Goal: Complete application form

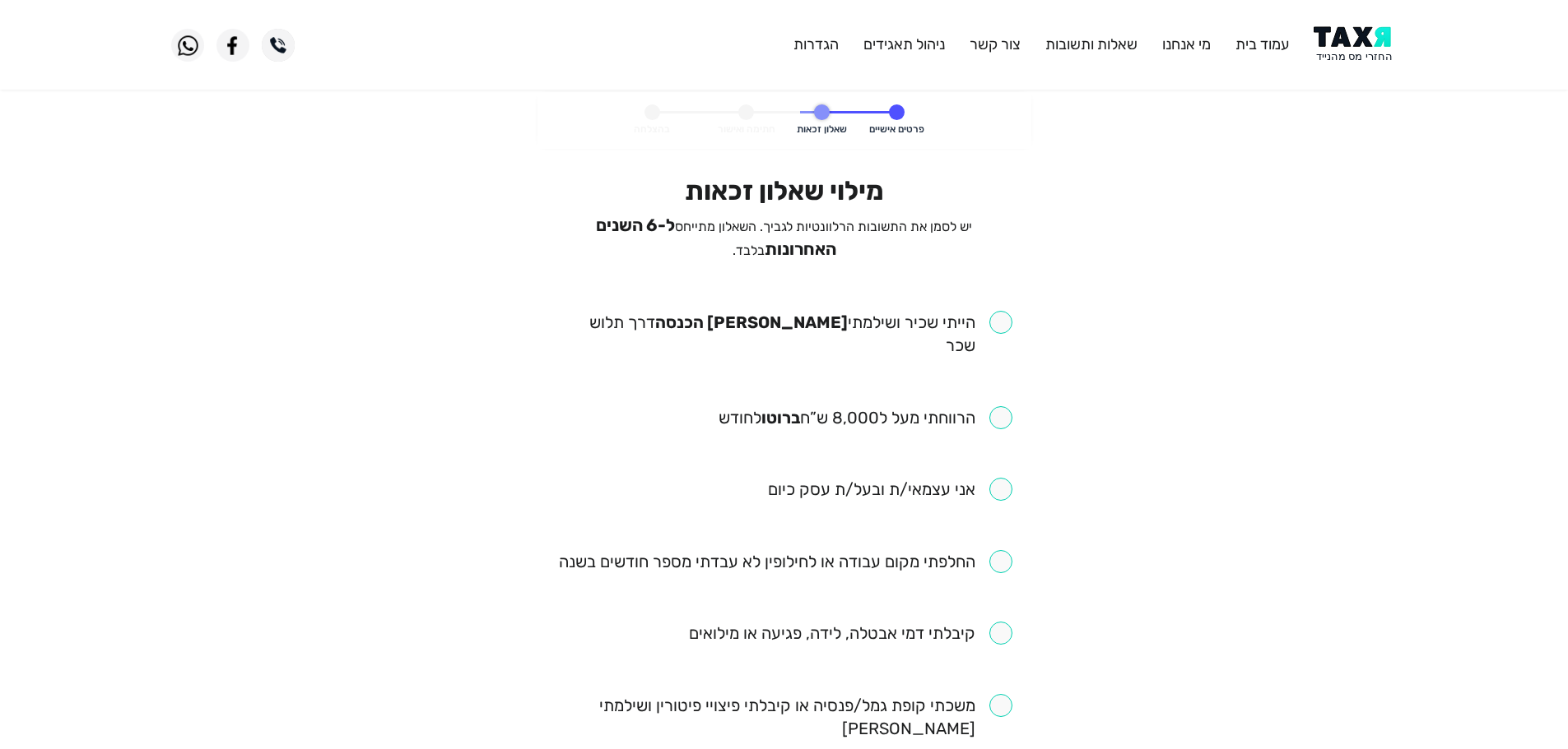
click at [992, 322] on input "checkbox" at bounding box center [784, 334] width 456 height 46
checkbox input "true"
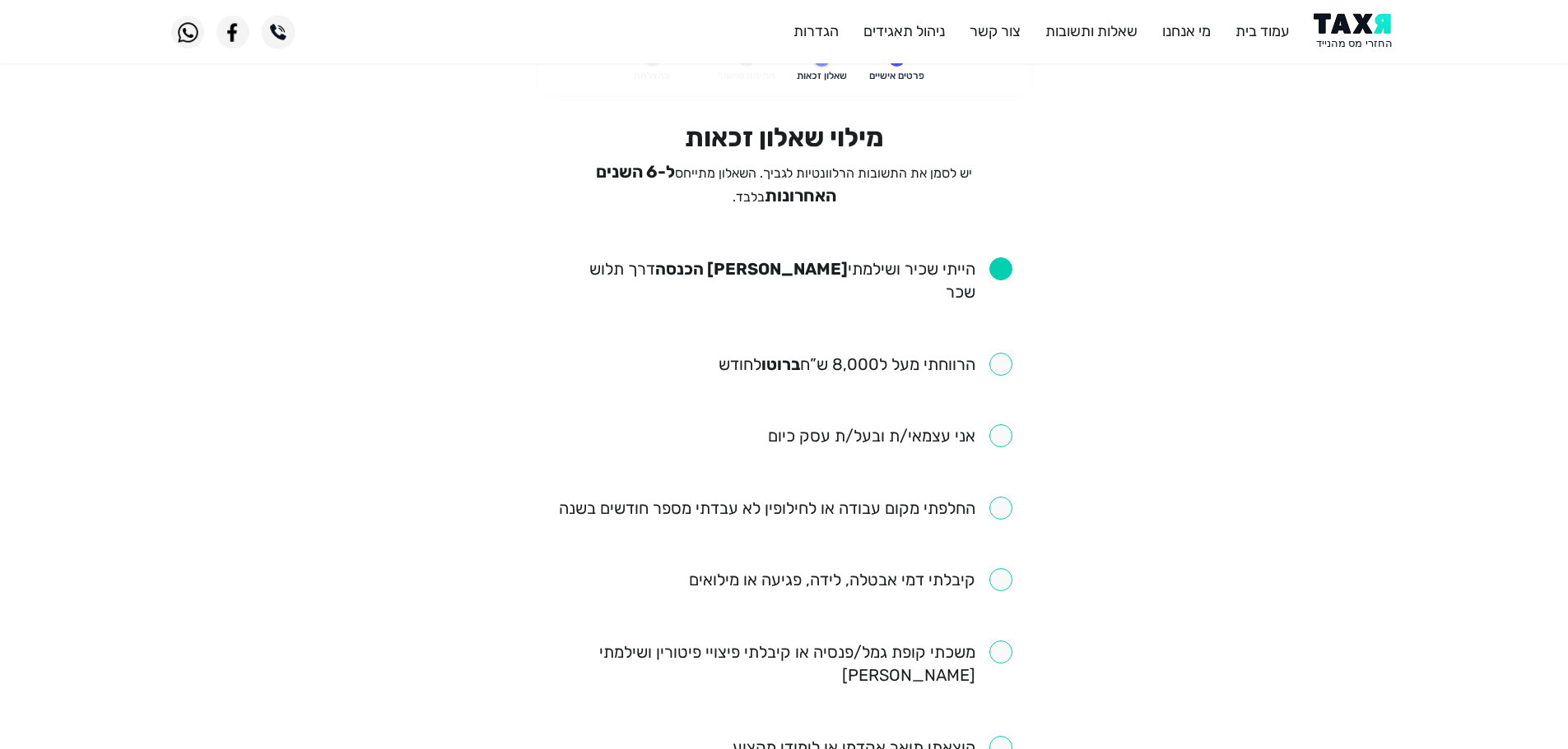
scroll to position [82, 0]
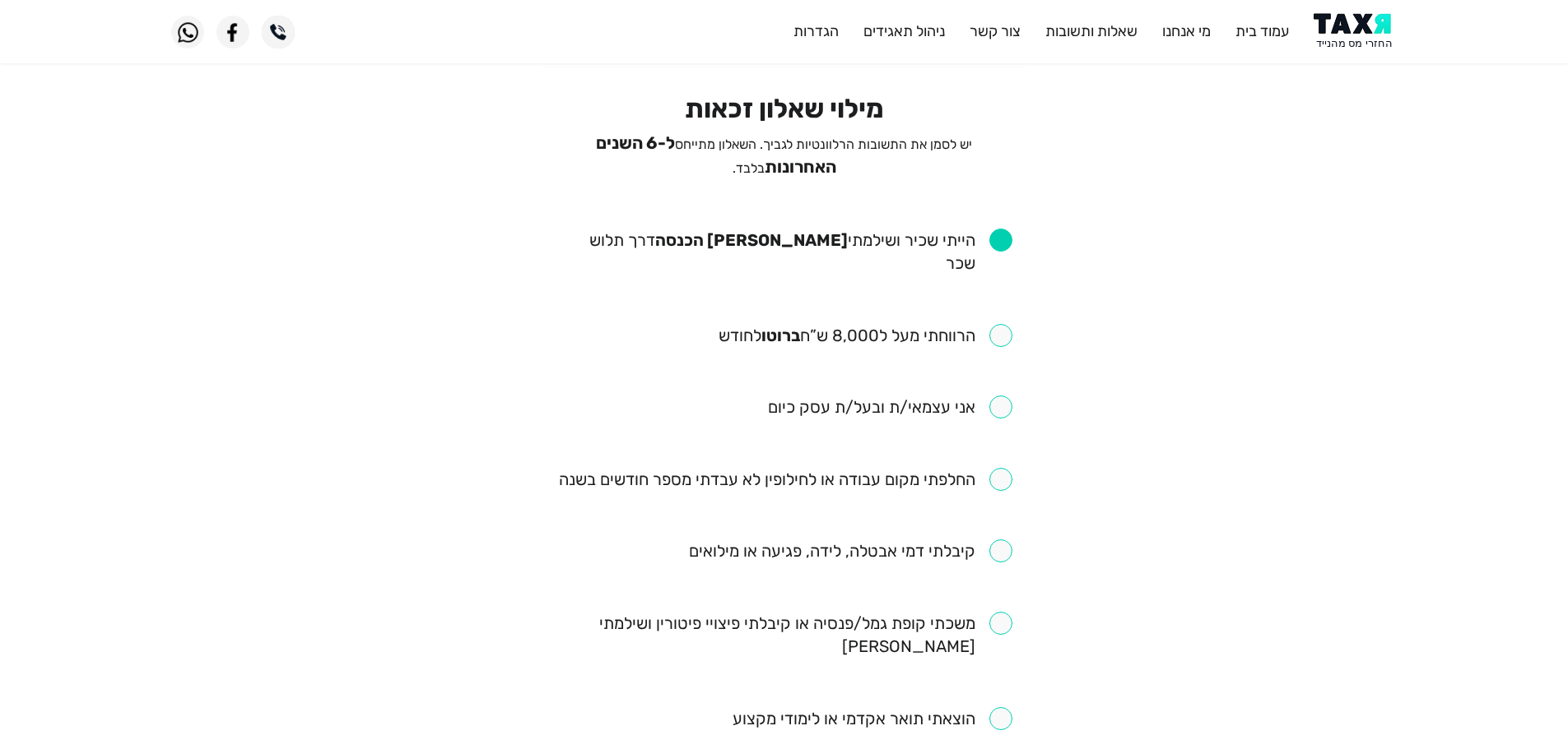
click at [1007, 324] on input "checkbox" at bounding box center [865, 336] width 294 height 23
checkbox input "true"
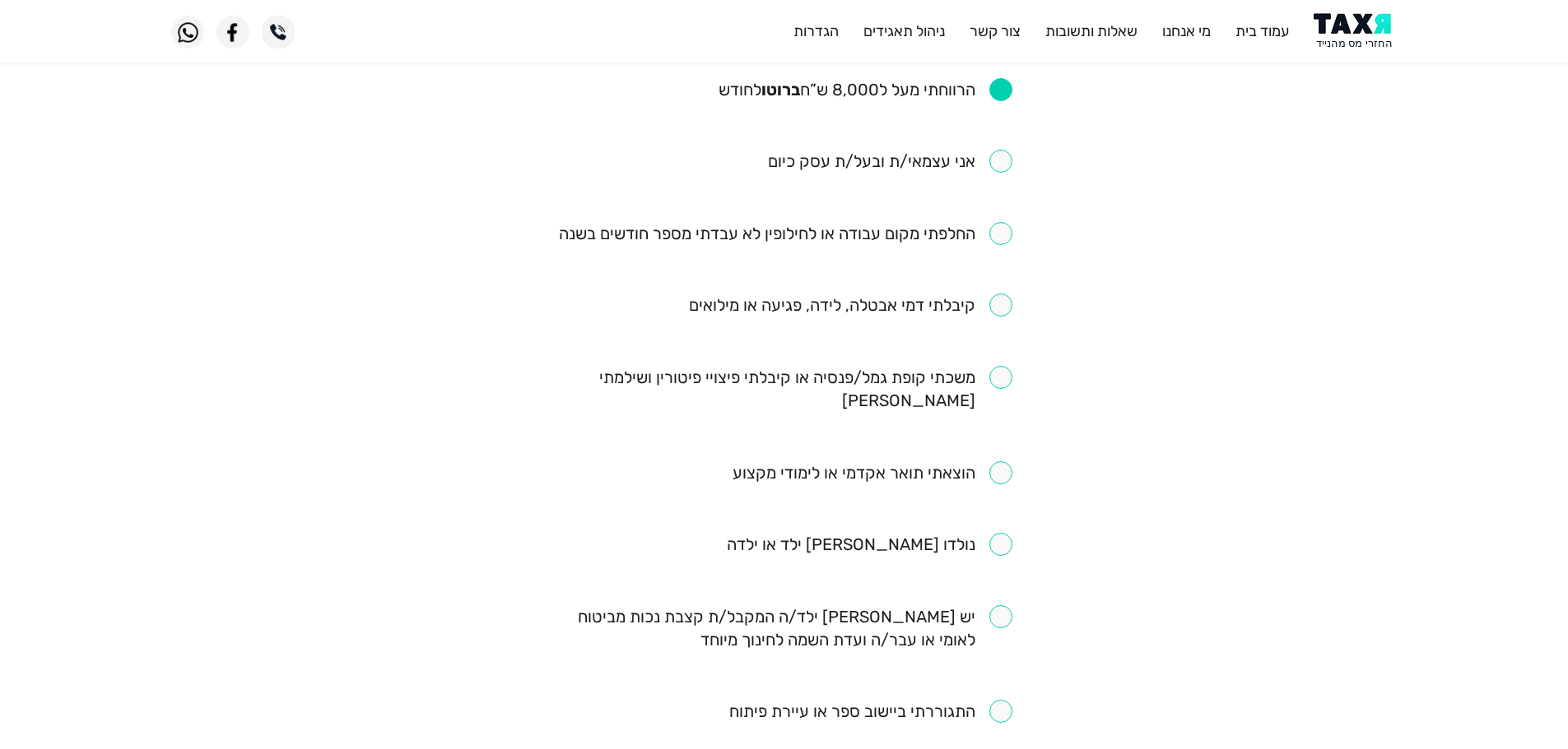
scroll to position [329, 0]
click at [1010, 366] on input "checkbox" at bounding box center [784, 388] width 456 height 46
checkbox input "true"
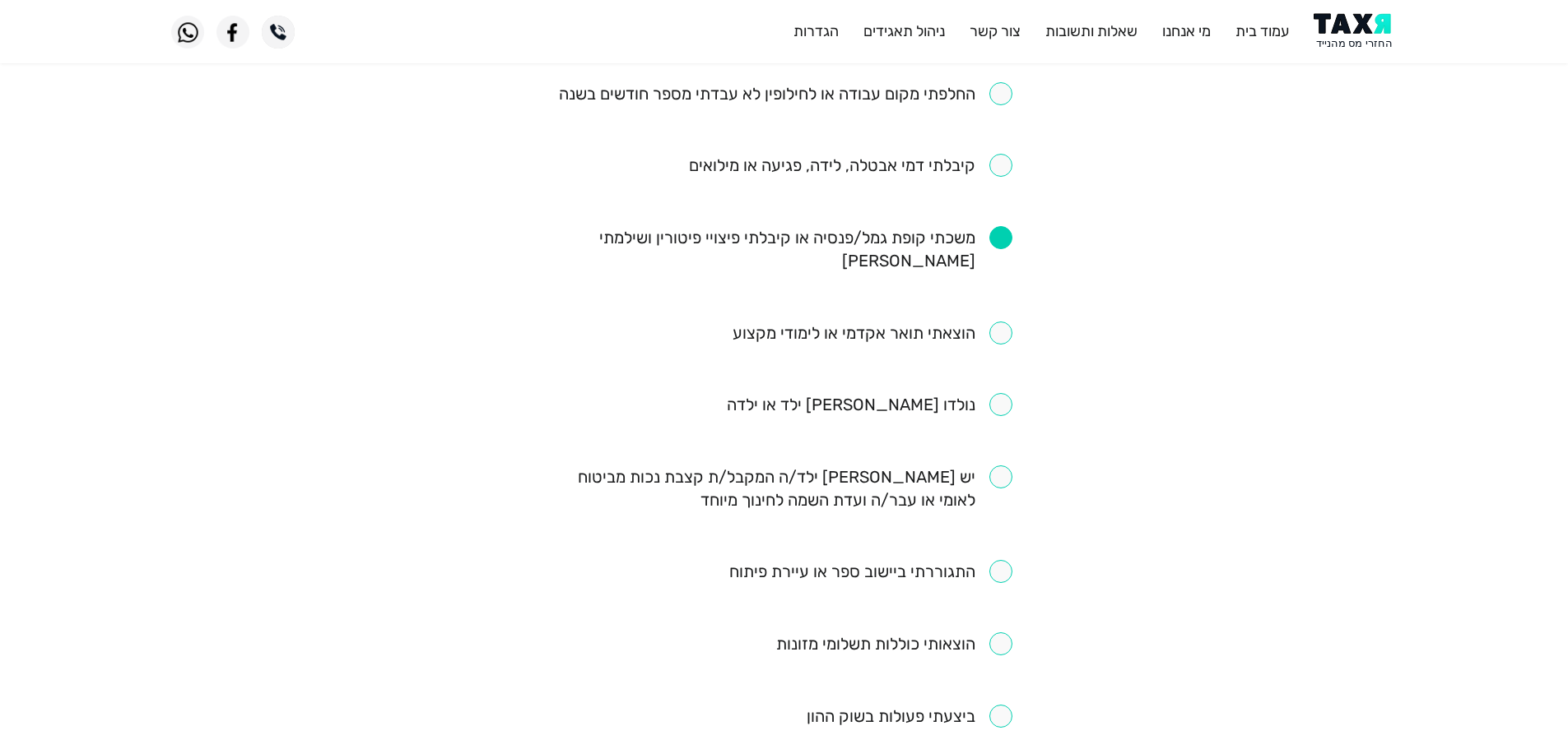
scroll to position [494, 0]
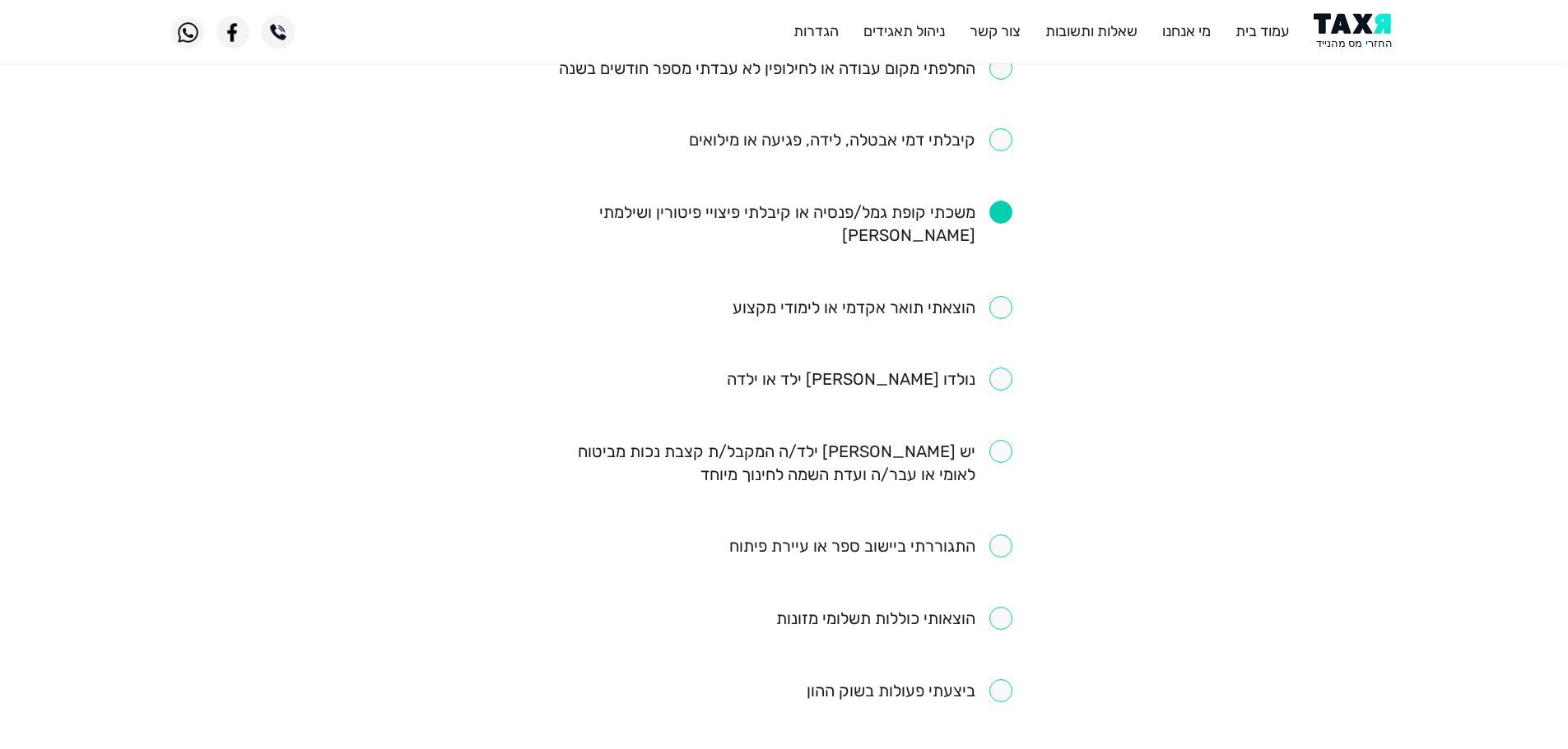
click at [1001, 296] on input "checkbox" at bounding box center [872, 307] width 279 height 23
checkbox input "true"
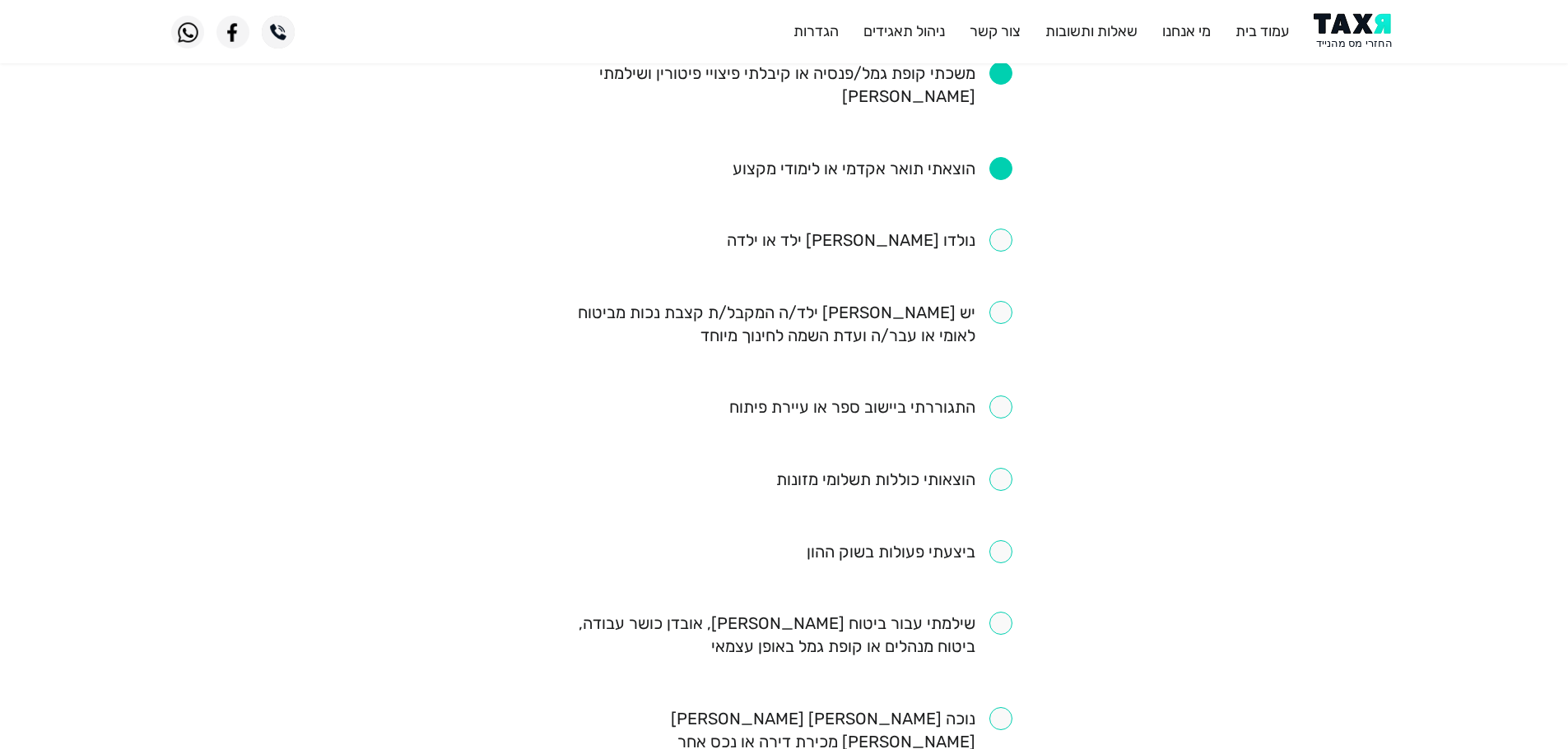
scroll to position [658, 0]
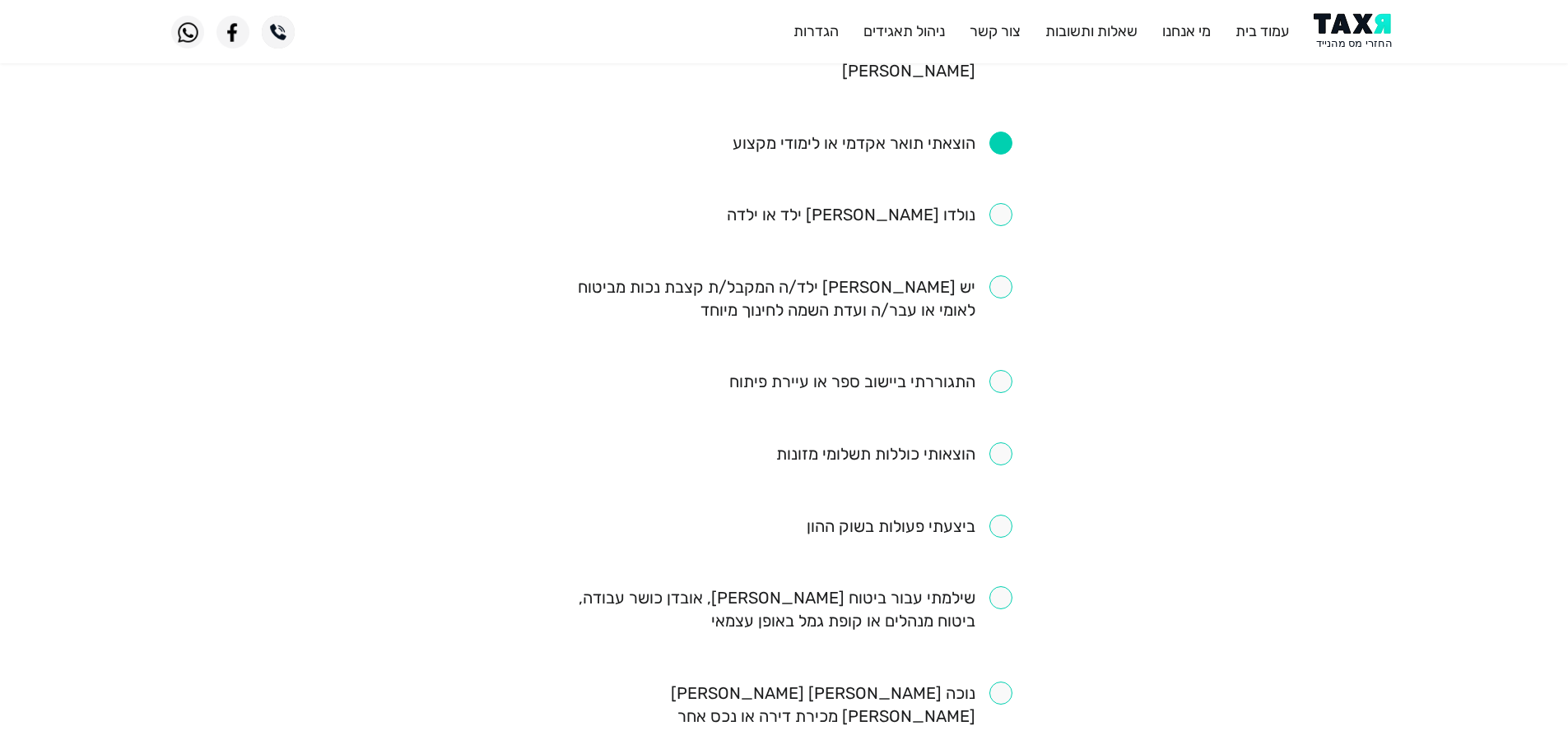
click at [992, 370] on input "checkbox" at bounding box center [871, 382] width 283 height 23
checkbox input "true"
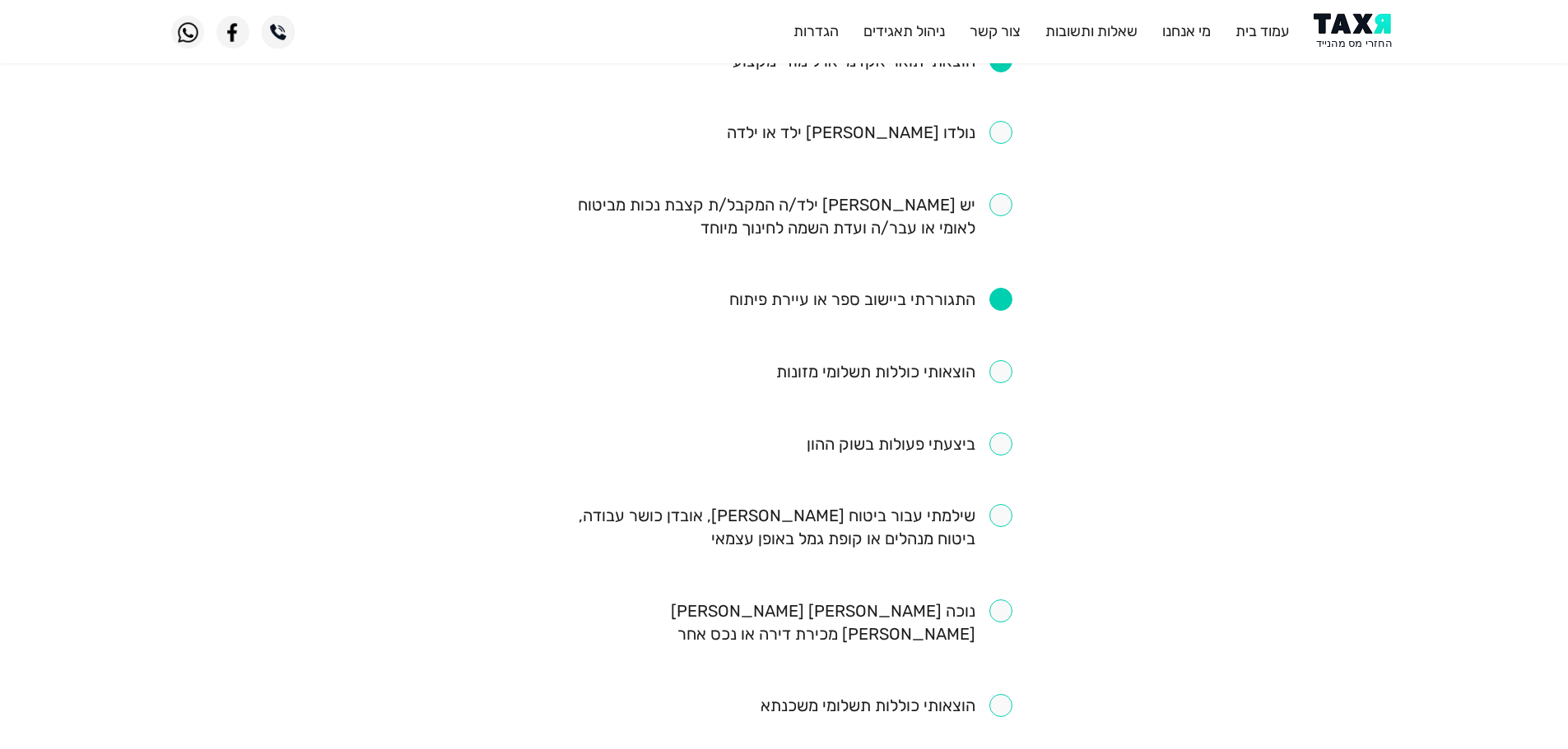
scroll to position [894, 0]
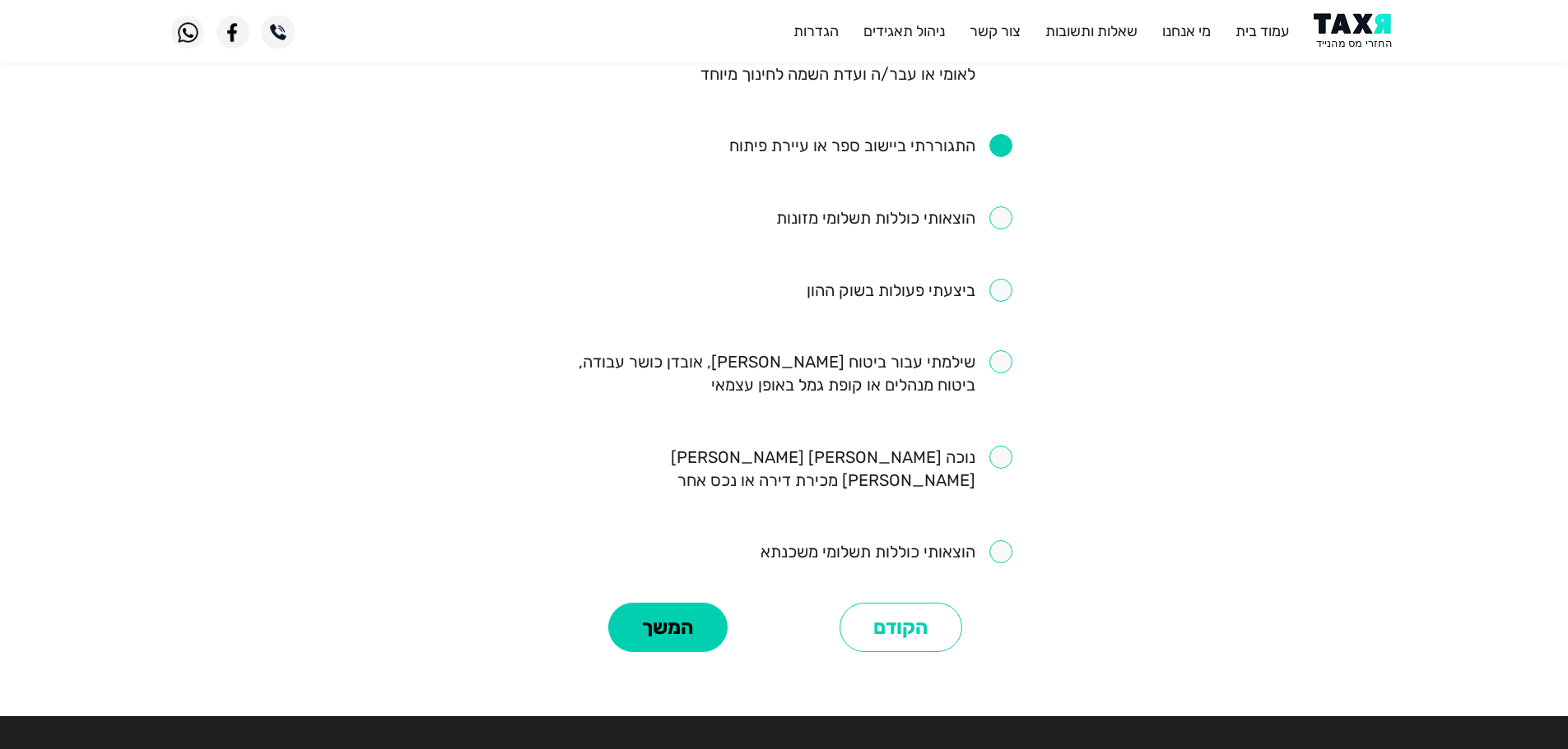
click at [1000, 351] on input "checkbox" at bounding box center [784, 373] width 456 height 46
checkbox input "true"
click at [691, 603] on button "המשך" at bounding box center [668, 627] width 119 height 50
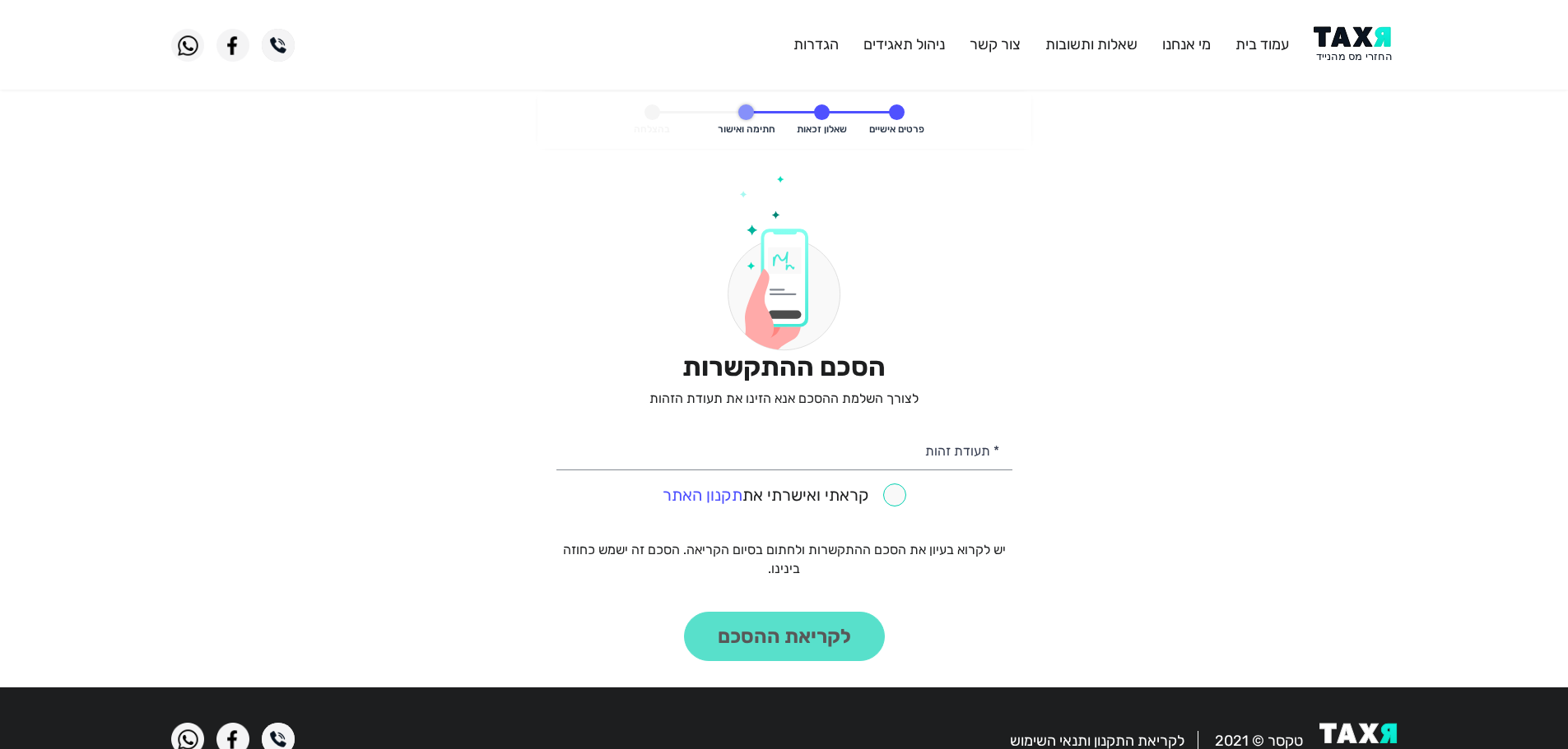
click at [1334, 37] on img at bounding box center [1355, 44] width 83 height 37
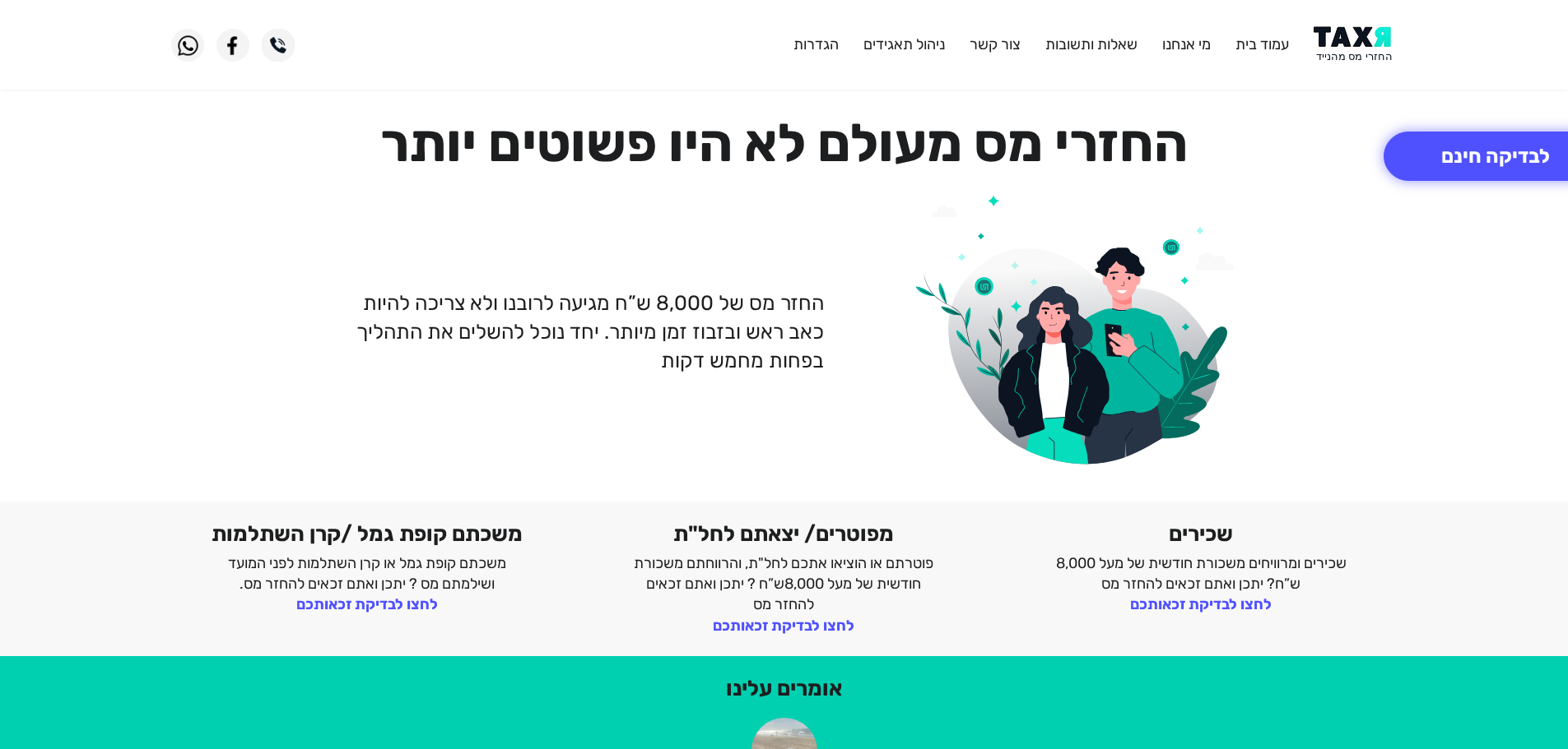
click at [1335, 44] on img at bounding box center [1355, 44] width 83 height 37
click at [1345, 44] on img at bounding box center [1355, 44] width 83 height 37
